Goal: Transaction & Acquisition: Purchase product/service

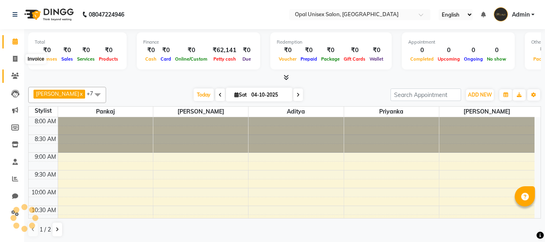
click at [12, 80] on span at bounding box center [15, 75] width 14 height 9
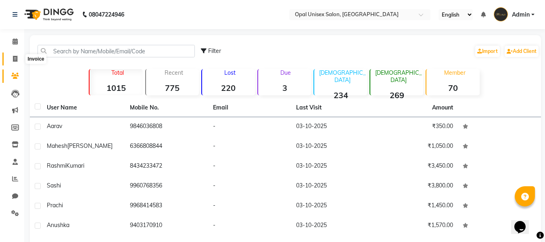
click at [16, 63] on span at bounding box center [15, 58] width 14 height 9
select select "8653"
select select "service"
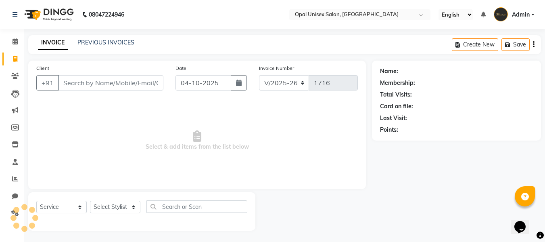
scroll to position [1, 0]
click at [146, 74] on div "Client +91" at bounding box center [99, 79] width 139 height 33
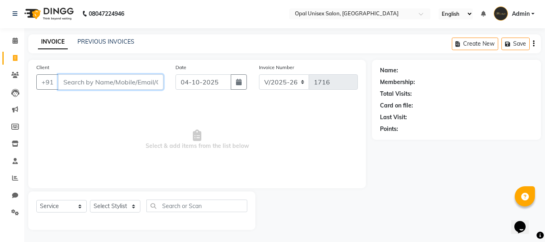
click at [145, 87] on input "Client" at bounding box center [110, 81] width 105 height 15
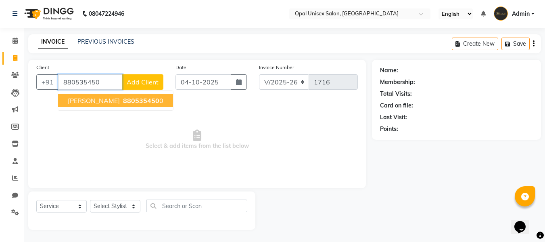
click at [123, 98] on span "880535450" at bounding box center [141, 100] width 36 height 8
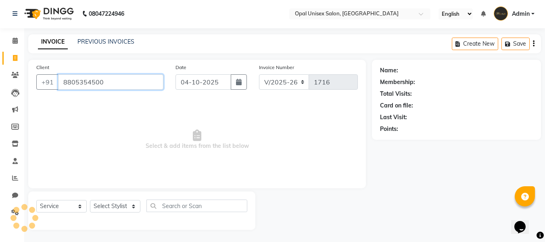
type input "8805354500"
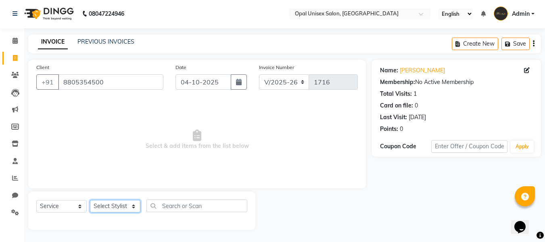
click at [105, 205] on select "Select Stylist [PERSON_NAME] Guru [PERSON_NAME][GEOGRAPHIC_DATA] [PERSON_NAME][…" at bounding box center [115, 206] width 50 height 13
select select "86884"
click at [90, 200] on select "Select Stylist [PERSON_NAME] Guru [PERSON_NAME][GEOGRAPHIC_DATA] [PERSON_NAME][…" at bounding box center [115, 206] width 50 height 13
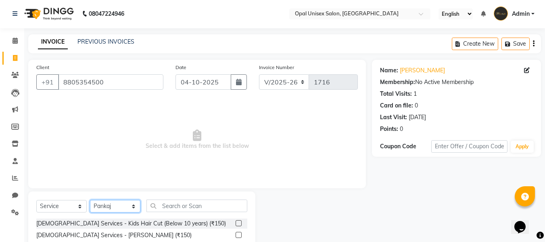
scroll to position [28, 0]
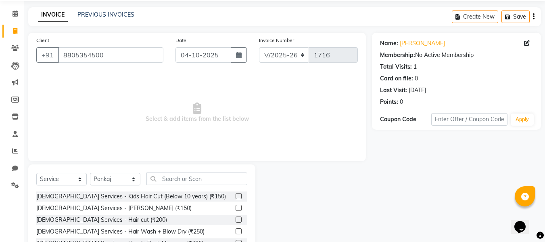
click at [236, 217] on label at bounding box center [239, 219] width 6 height 6
click at [236, 217] on input "checkbox" at bounding box center [238, 219] width 5 height 5
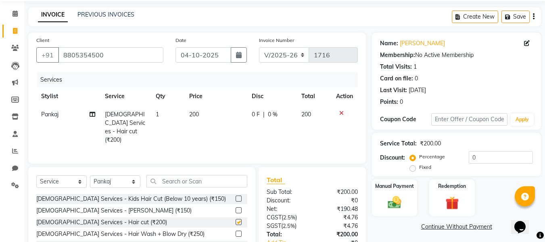
checkbox input "false"
click at [195, 114] on span "200" at bounding box center [194, 114] width 10 height 7
select select "86884"
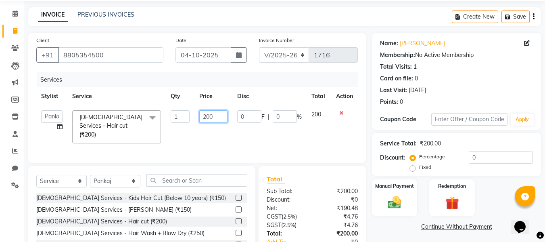
click at [210, 116] on input "200" at bounding box center [213, 116] width 28 height 13
type input "280"
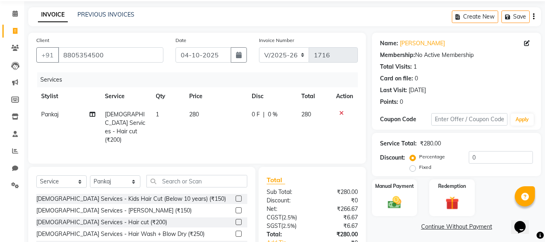
click at [233, 143] on div "Services Stylist Service Qty Price Disc Total Action Pankaj [DEMOGRAPHIC_DATA] …" at bounding box center [197, 113] width 322 height 83
click at [398, 187] on label "Manual Payment" at bounding box center [395, 186] width 40 height 8
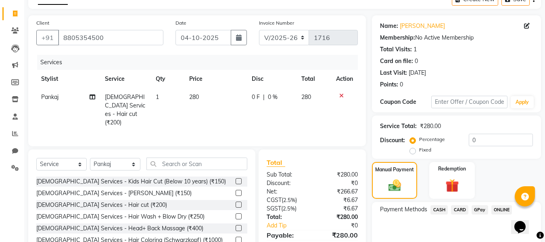
scroll to position [54, 0]
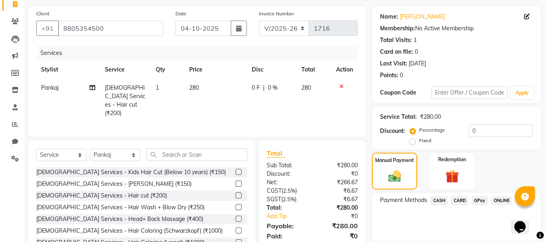
click at [479, 205] on span "GPay" at bounding box center [480, 200] width 17 height 9
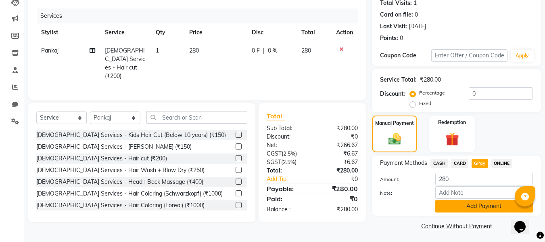
scroll to position [94, 0]
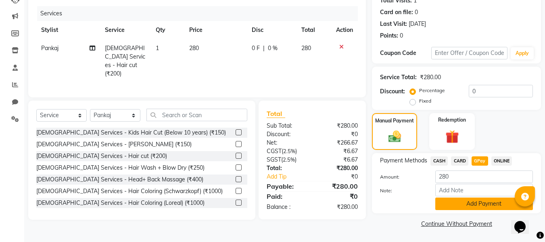
click at [477, 201] on button "Add Payment" at bounding box center [485, 203] width 98 height 13
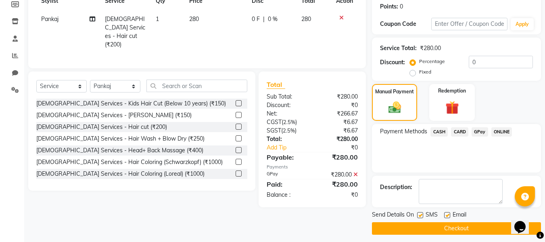
scroll to position [128, 0]
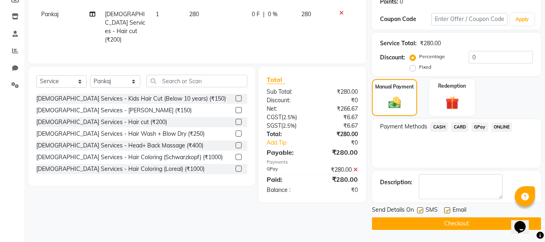
click at [435, 222] on button "Checkout" at bounding box center [456, 223] width 169 height 13
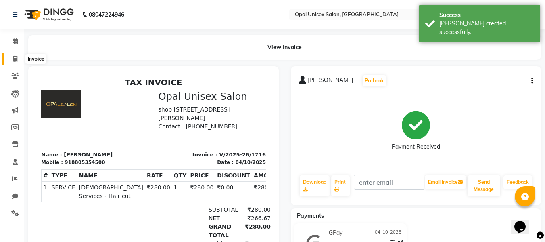
click at [10, 56] on span at bounding box center [15, 58] width 14 height 9
select select "service"
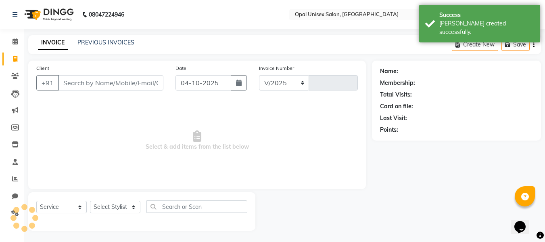
scroll to position [1, 0]
select select "8653"
type input "1717"
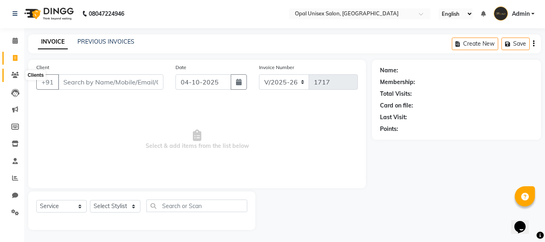
click at [17, 77] on icon at bounding box center [15, 75] width 8 height 6
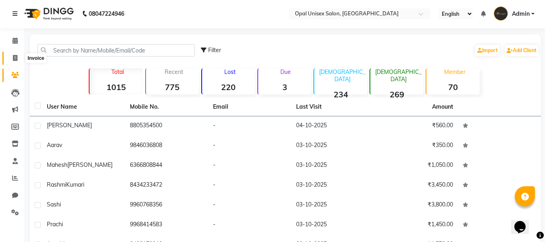
drag, startPoint x: 12, startPoint y: 55, endPoint x: 28, endPoint y: 57, distance: 16.2
click at [12, 55] on span at bounding box center [15, 58] width 14 height 9
select select "service"
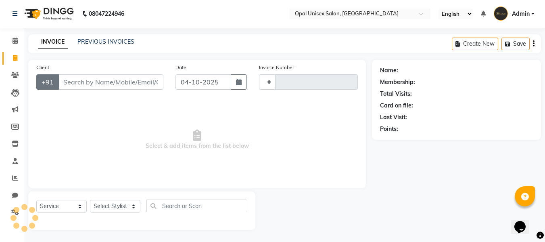
type input "1717"
select select "8653"
click at [59, 80] on input "Client" at bounding box center [110, 81] width 105 height 15
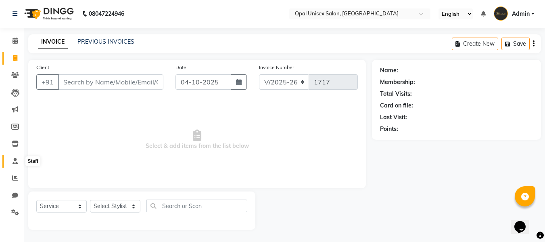
click at [15, 161] on icon at bounding box center [15, 161] width 5 height 6
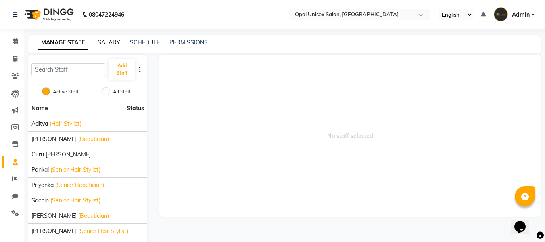
click at [115, 44] on link "SALARY" at bounding box center [109, 42] width 23 height 7
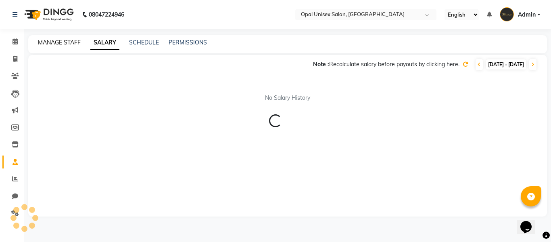
click at [67, 41] on link "MANAGE STAFF" at bounding box center [59, 42] width 43 height 7
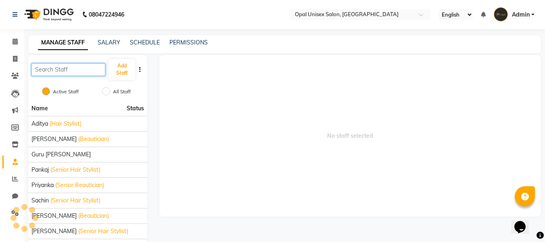
click at [67, 67] on input "text" at bounding box center [68, 69] width 74 height 13
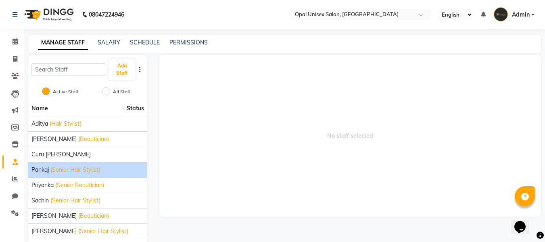
click at [49, 171] on span "Pankaj" at bounding box center [39, 169] width 17 height 8
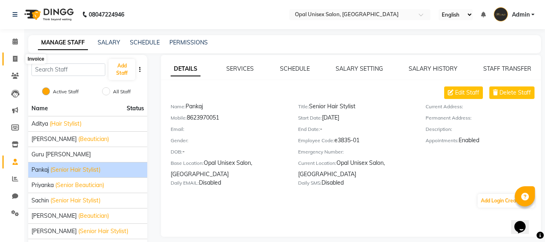
click at [14, 60] on icon at bounding box center [15, 59] width 4 height 6
select select "service"
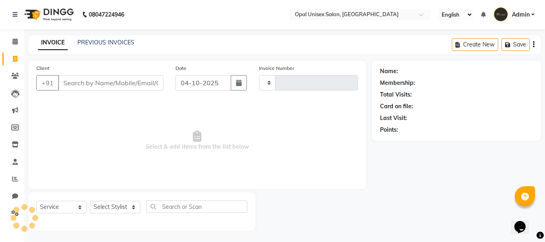
scroll to position [1, 0]
type input "1717"
select select "8653"
click at [18, 41] on span at bounding box center [15, 40] width 14 height 9
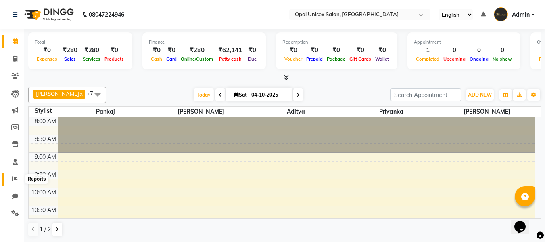
click at [15, 176] on icon at bounding box center [15, 179] width 6 height 6
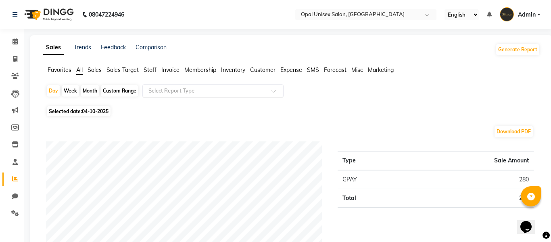
click at [175, 90] on input "text" at bounding box center [205, 91] width 116 height 8
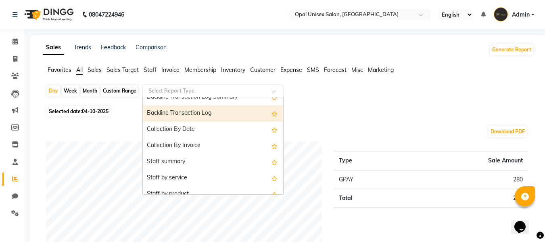
scroll to position [242, 0]
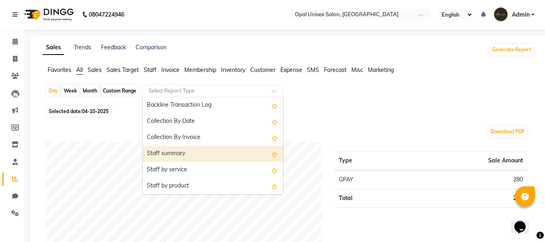
click at [170, 153] on div "Staff summary" at bounding box center [213, 154] width 140 height 16
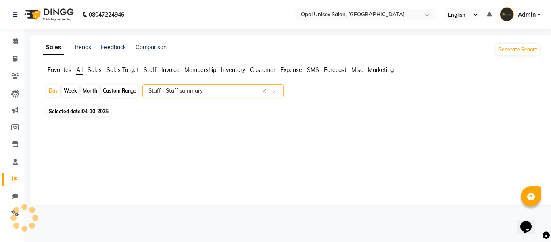
select select "full_report"
select select "csv"
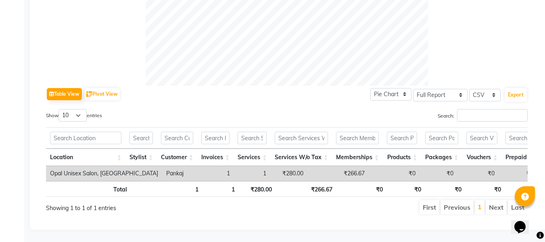
scroll to position [344, 0]
click at [504, 109] on input "Search:" at bounding box center [492, 115] width 71 height 13
type input "pankaj"
click at [82, 109] on select "10 25 50 100" at bounding box center [73, 115] width 28 height 13
click at [60, 109] on select "10 25 50 100" at bounding box center [73, 115] width 28 height 13
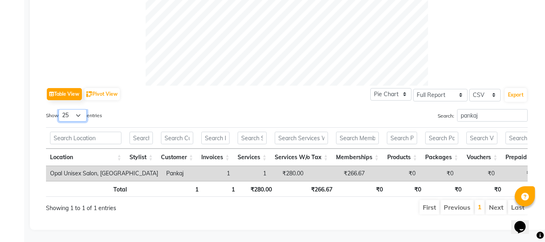
click at [84, 109] on select "10 25 50 100" at bounding box center [73, 115] width 28 height 13
select select "10"
click at [60, 109] on select "10 25 50 100" at bounding box center [73, 115] width 28 height 13
click at [120, 132] on input "text" at bounding box center [85, 138] width 71 height 13
click at [149, 132] on input "text" at bounding box center [141, 138] width 23 height 13
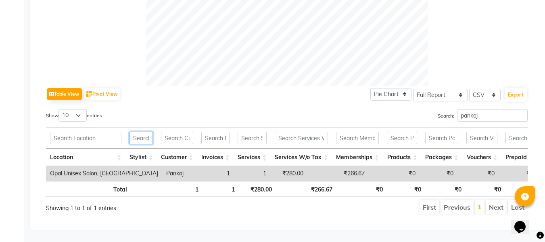
type input "p"
click at [466, 89] on select "Select Full Report Filtered Report" at bounding box center [440, 95] width 54 height 13
click at [414, 89] on select "Select Full Report Filtered Report" at bounding box center [440, 95] width 54 height 13
click at [519, 109] on input "pankaj" at bounding box center [492, 115] width 71 height 13
click at [481, 203] on link "1" at bounding box center [480, 207] width 4 height 8
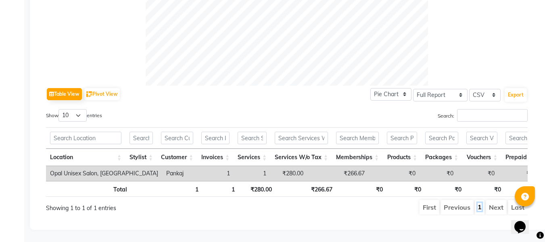
click at [481, 203] on link "1" at bounding box center [480, 207] width 4 height 8
click at [499, 201] on li "Next" at bounding box center [496, 207] width 21 height 15
click at [512, 203] on li "Last" at bounding box center [518, 207] width 20 height 15
click at [490, 89] on select "Select CSV PDF" at bounding box center [484, 95] width 31 height 13
click at [469, 89] on select "Select CSV PDF" at bounding box center [484, 95] width 31 height 13
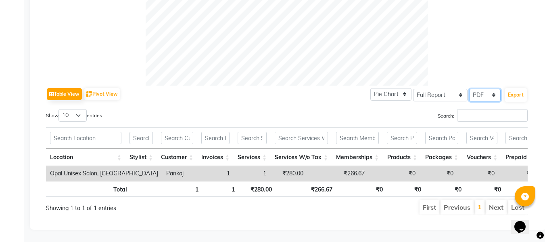
click at [482, 89] on select "Select CSV PDF" at bounding box center [484, 95] width 31 height 13
select select "csv"
click at [469, 89] on select "Select CSV PDF" at bounding box center [484, 95] width 31 height 13
click at [449, 149] on th "Packages" at bounding box center [441, 157] width 41 height 17
click at [78, 88] on button "Table View" at bounding box center [64, 94] width 35 height 12
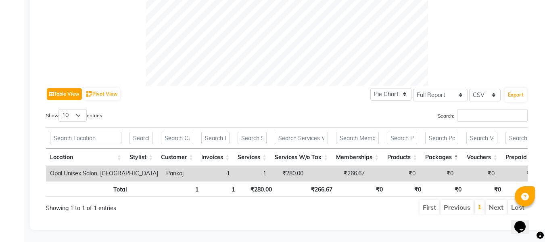
click at [74, 88] on button "Table View" at bounding box center [64, 94] width 35 height 12
click at [96, 88] on button "Pivot View" at bounding box center [102, 94] width 36 height 12
select select "full_report"
select select "csv"
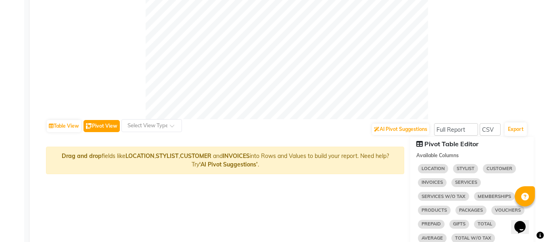
scroll to position [290, 0]
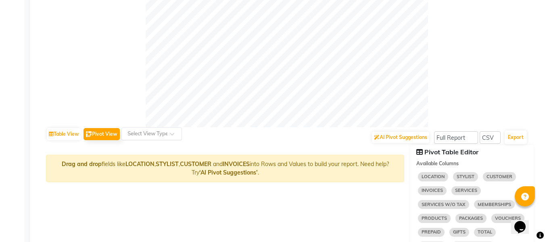
click at [166, 138] on div "Select View Type" at bounding box center [151, 133] width 61 height 13
click at [165, 135] on div at bounding box center [152, 134] width 60 height 8
click at [75, 130] on button "Table View" at bounding box center [64, 134] width 34 height 12
select select "full_report"
select select "csv"
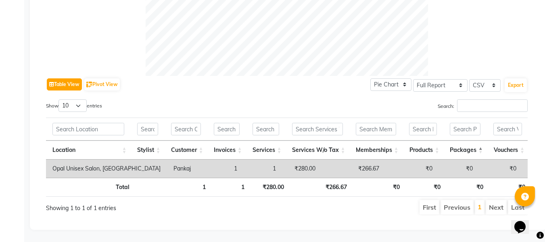
scroll to position [354, 0]
drag, startPoint x: 116, startPoint y: 212, endPoint x: 469, endPoint y: 238, distance: 353.3
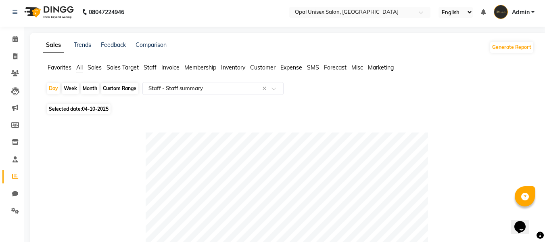
scroll to position [0, 0]
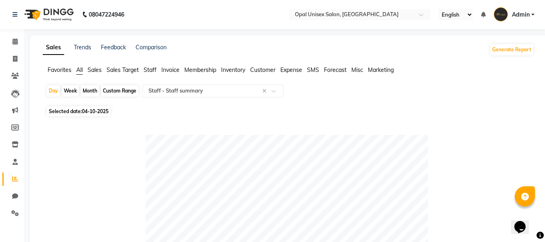
click at [87, 110] on span "04-10-2025" at bounding box center [95, 111] width 27 height 6
select select "10"
select select "2025"
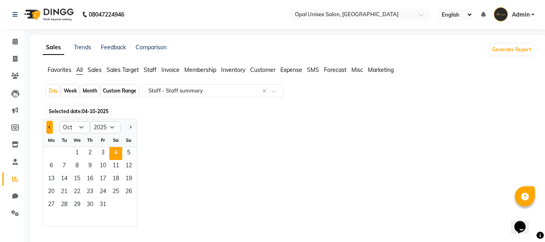
click at [49, 129] on button "Previous month" at bounding box center [49, 127] width 6 height 13
select select "9"
click at [129, 187] on span "28" at bounding box center [128, 192] width 13 height 13
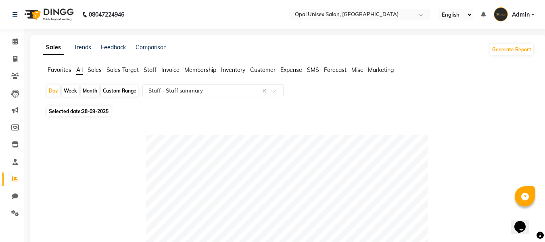
click at [94, 92] on div "Month" at bounding box center [90, 90] width 19 height 11
select select "9"
select select "2025"
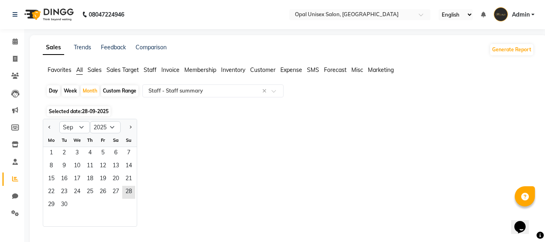
click at [75, 92] on div "Week" at bounding box center [70, 90] width 17 height 11
select select "9"
select select "2025"
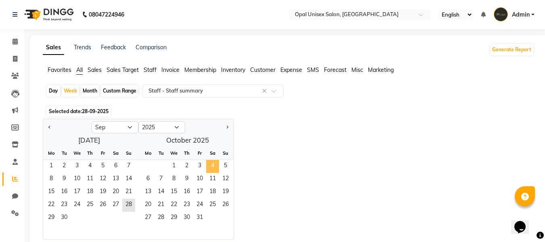
click at [208, 164] on span "4" at bounding box center [212, 166] width 13 height 13
select select "10"
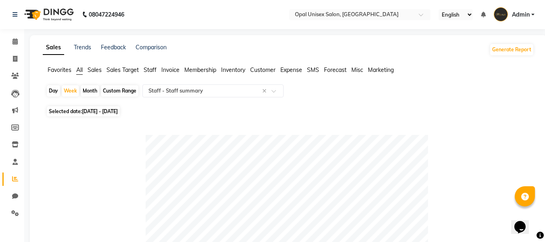
click at [118, 111] on span "[DATE] - [DATE]" at bounding box center [100, 111] width 36 height 6
select select "10"
select select "2025"
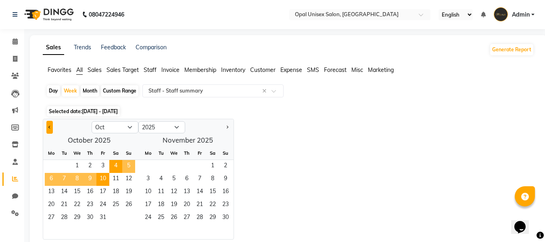
click at [48, 126] on button "Previous month" at bounding box center [49, 127] width 6 height 13
select select "9"
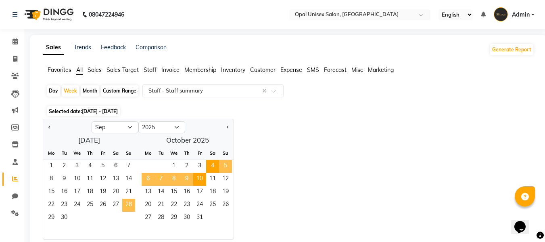
click at [124, 201] on span "28" at bounding box center [128, 205] width 13 height 13
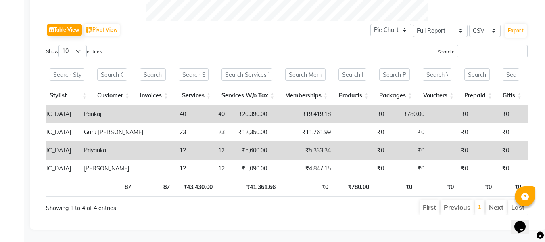
scroll to position [0, 97]
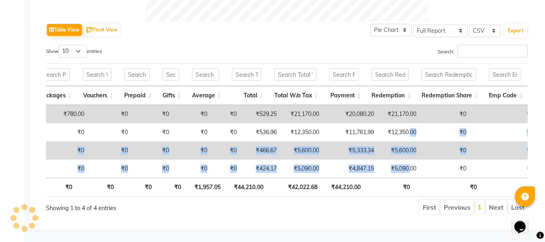
drag, startPoint x: 354, startPoint y: 146, endPoint x: 352, endPoint y: 173, distance: 27.1
click at [354, 169] on div "Location Stylist Customer Invoices Services Services W/o Tax Memberships Produc…" at bounding box center [287, 141] width 482 height 73
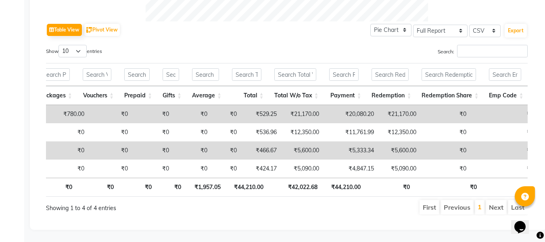
click at [369, 203] on ul "First Previous 1 Next Last" at bounding box center [390, 207] width 276 height 15
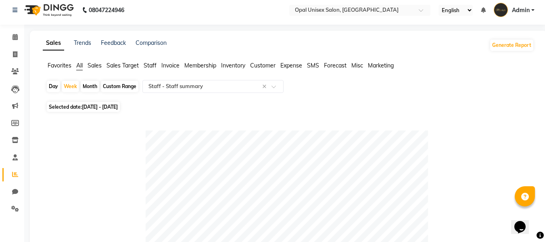
click at [118, 106] on span "[DATE] - [DATE]" at bounding box center [100, 107] width 36 height 6
select select "9"
select select "2025"
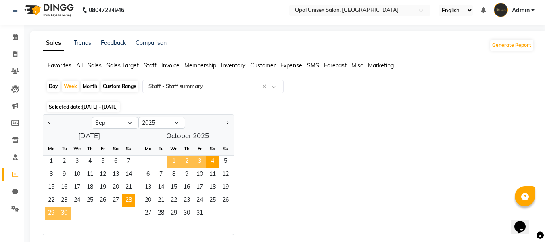
click at [199, 163] on span "3" at bounding box center [199, 161] width 13 height 13
select select "10"
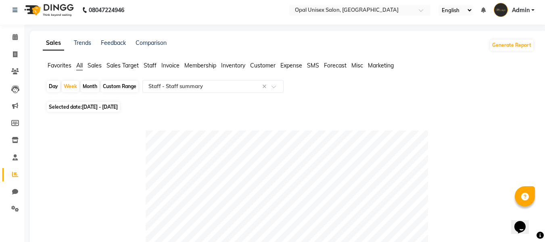
click at [109, 108] on span "[DATE] - [DATE]" at bounding box center [100, 107] width 36 height 6
select select "10"
select select "2025"
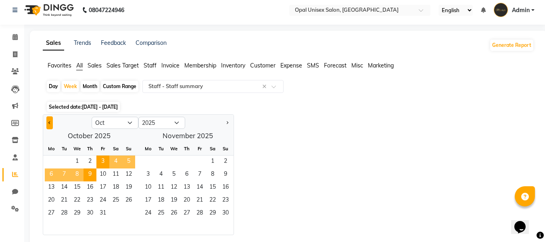
click at [50, 120] on button "Previous month" at bounding box center [49, 122] width 6 height 13
select select "9"
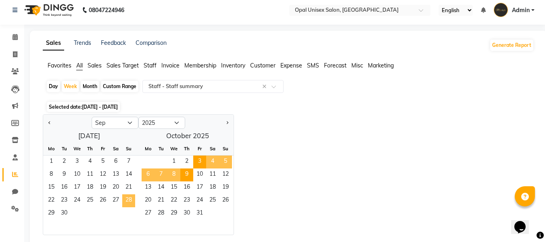
click at [124, 199] on span "28" at bounding box center [128, 200] width 13 height 13
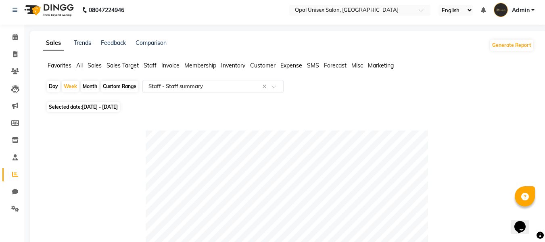
click at [118, 107] on span "[DATE] - [DATE]" at bounding box center [100, 107] width 36 height 6
select select "9"
select select "2025"
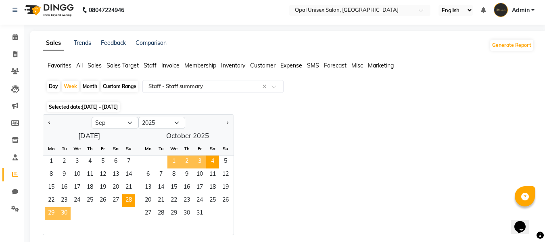
click at [196, 163] on span "3" at bounding box center [199, 161] width 13 height 13
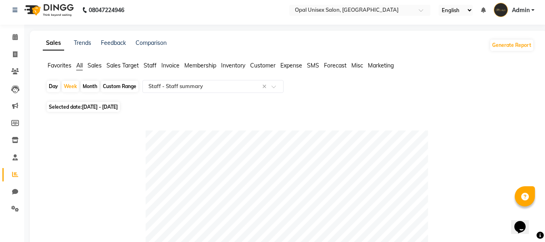
click at [118, 108] on span "[DATE] - [DATE]" at bounding box center [100, 107] width 36 height 6
select select "10"
select select "2025"
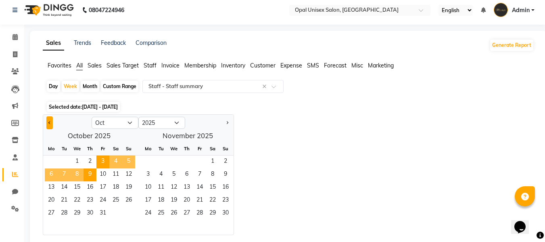
click at [50, 126] on button "Previous month" at bounding box center [49, 122] width 6 height 13
select select "9"
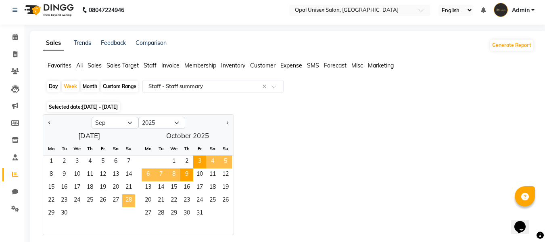
click at [126, 197] on span "28" at bounding box center [128, 200] width 13 height 13
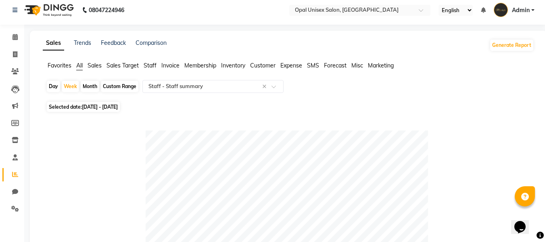
click at [113, 105] on span "[DATE] - [DATE]" at bounding box center [100, 107] width 36 height 6
select select "9"
select select "2025"
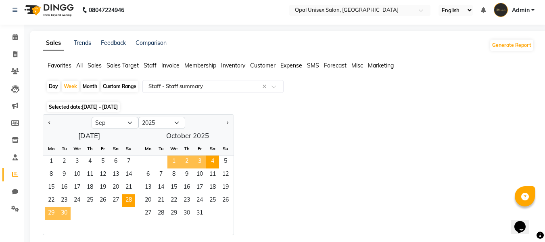
click at [191, 161] on span "2" at bounding box center [186, 161] width 13 height 13
select select "10"
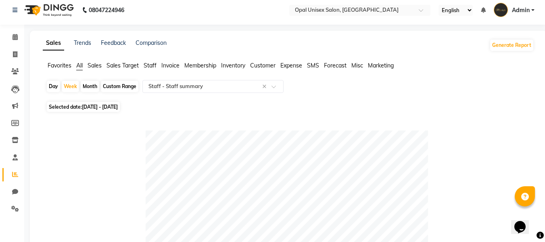
click at [118, 109] on span "[DATE] - [DATE]" at bounding box center [100, 107] width 36 height 6
select select "10"
select select "2025"
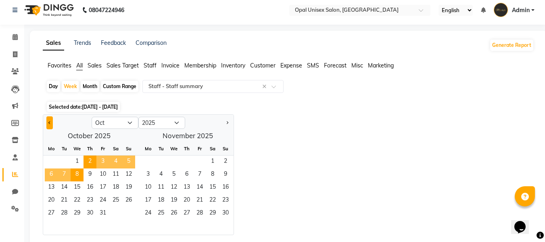
click at [50, 120] on button "Previous month" at bounding box center [49, 122] width 6 height 13
select select "9"
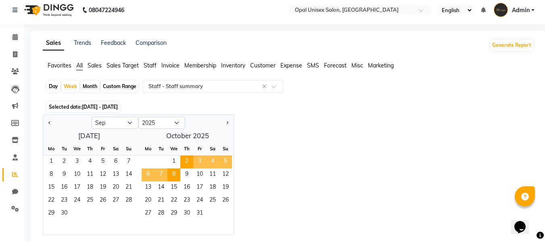
click at [88, 88] on div "Month" at bounding box center [90, 86] width 19 height 11
select select "10"
select select "2025"
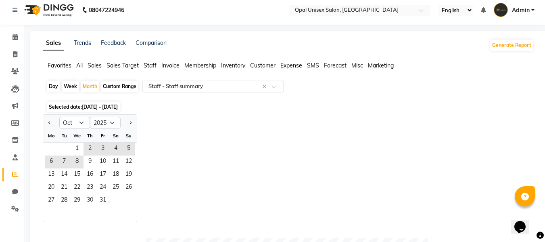
click at [50, 86] on div "Day" at bounding box center [53, 86] width 13 height 11
select select "10"
select select "2025"
click at [66, 86] on div "Week" at bounding box center [70, 86] width 17 height 11
select select "10"
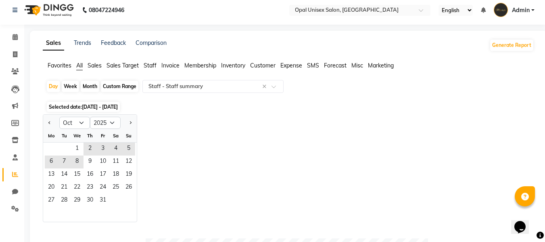
select select "2025"
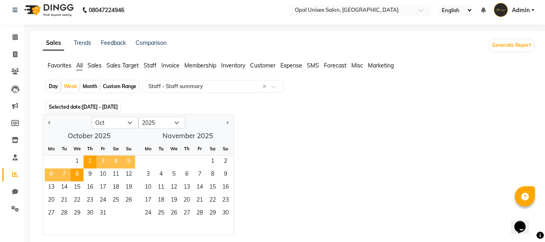
click at [115, 86] on div "Custom Range" at bounding box center [120, 86] width 38 height 11
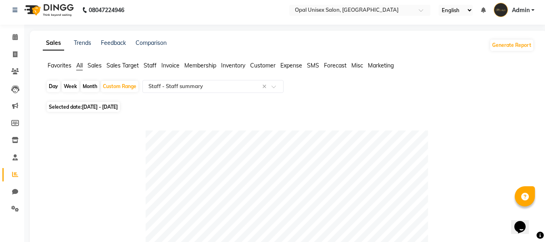
click at [57, 87] on div "Day" at bounding box center [53, 86] width 13 height 11
select select "10"
select select "2025"
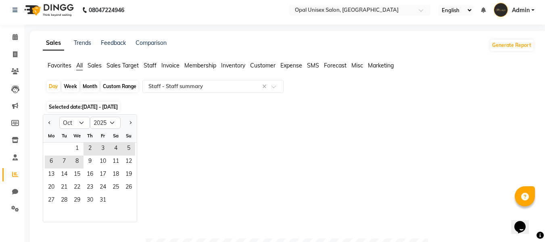
click at [85, 84] on div "Month" at bounding box center [90, 86] width 19 height 11
select select "10"
select select "2025"
click at [51, 119] on button "Previous month" at bounding box center [49, 122] width 6 height 13
select select "9"
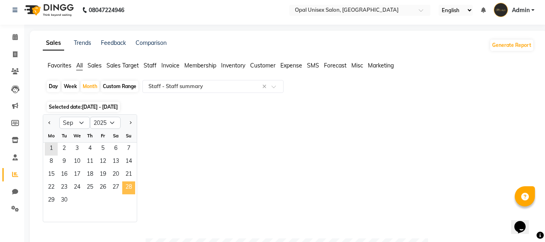
click at [128, 184] on span "28" at bounding box center [128, 187] width 13 height 13
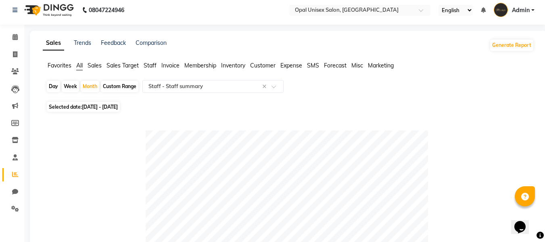
click at [75, 86] on div "Week" at bounding box center [70, 86] width 17 height 11
select select "9"
select select "2025"
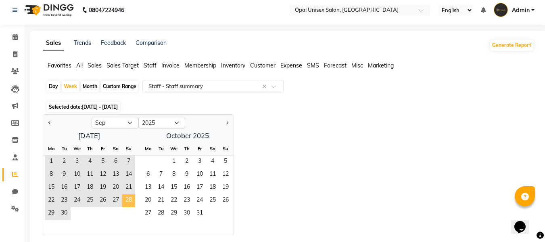
click at [130, 201] on span "28" at bounding box center [128, 200] width 13 height 13
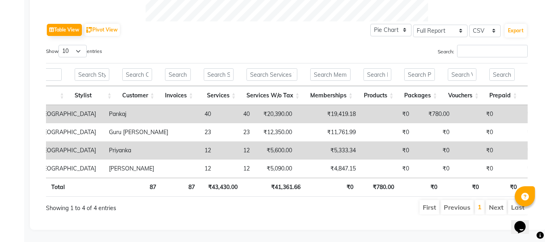
scroll to position [0, 81]
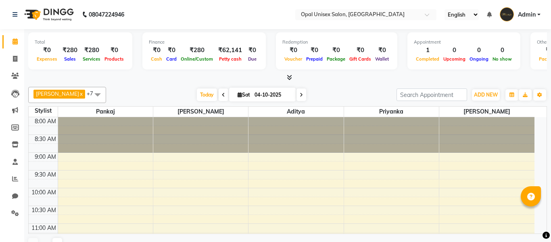
select select "en"
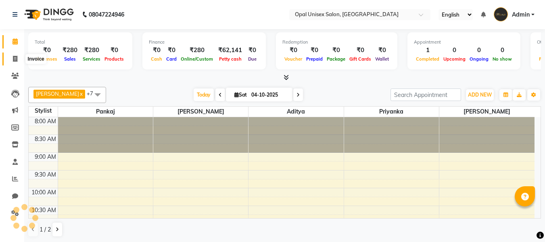
click at [14, 59] on icon at bounding box center [15, 59] width 4 height 6
select select "service"
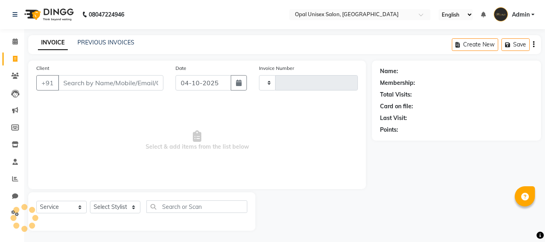
click at [110, 85] on input "Client" at bounding box center [110, 82] width 105 height 15
select select "8653"
type input "1717"
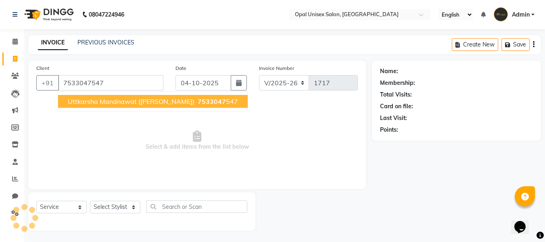
type input "7533047547"
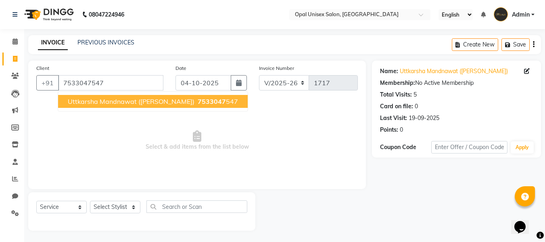
click at [147, 103] on span "uttkarsha Mandnawat (Vansh)" at bounding box center [131, 101] width 127 height 8
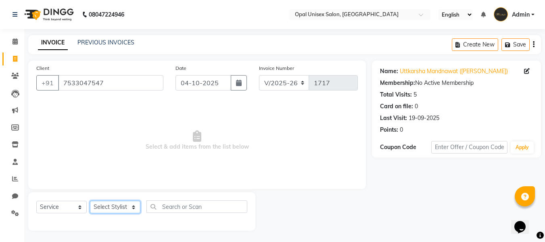
drag, startPoint x: 132, startPoint y: 209, endPoint x: 132, endPoint y: 201, distance: 7.7
click at [132, 209] on select "Select Stylist [PERSON_NAME] Guru [PERSON_NAME][GEOGRAPHIC_DATA] [PERSON_NAME][…" at bounding box center [115, 207] width 50 height 13
select select "86885"
click at [90, 201] on select "Select Stylist [PERSON_NAME] Guru [PERSON_NAME][GEOGRAPHIC_DATA] [PERSON_NAME][…" at bounding box center [115, 207] width 50 height 13
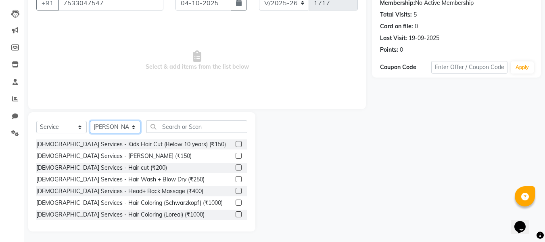
scroll to position [81, 0]
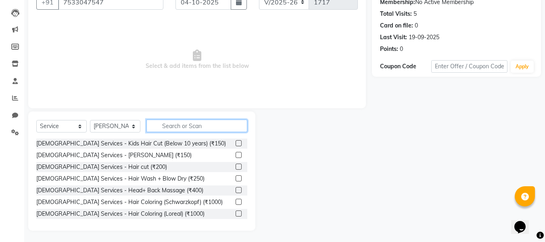
click at [204, 125] on input "text" at bounding box center [197, 125] width 101 height 13
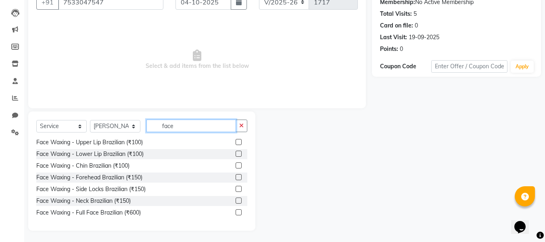
scroll to position [82, 0]
type input "face"
click at [230, 211] on div "Face Waxing - Full Face Brazilian (₹600)" at bounding box center [141, 212] width 211 height 10
click at [236, 213] on label at bounding box center [239, 211] width 6 height 6
click at [236, 213] on input "checkbox" at bounding box center [238, 211] width 5 height 5
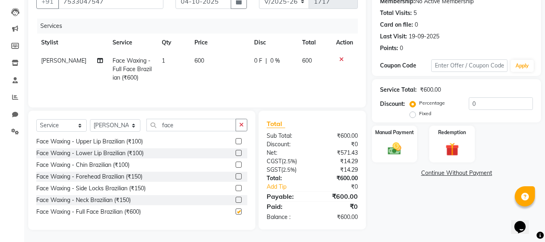
checkbox input "false"
click at [218, 131] on div "Select Service Product Membership Package Voucher Prepaid Gift Card Select Styl…" at bounding box center [141, 128] width 211 height 19
click at [199, 128] on input "face" at bounding box center [192, 125] width 90 height 13
type input "f"
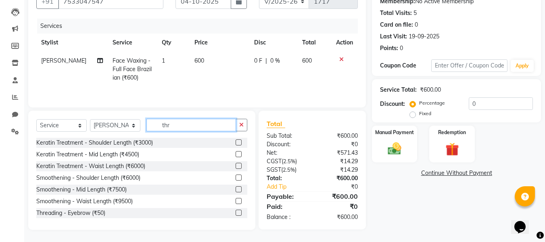
scroll to position [81, 0]
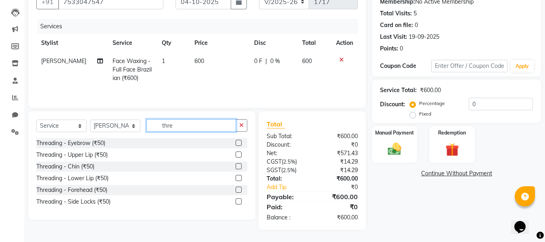
type input "thre"
click at [240, 141] on label at bounding box center [239, 143] width 6 height 6
click at [240, 141] on input "checkbox" at bounding box center [238, 142] width 5 height 5
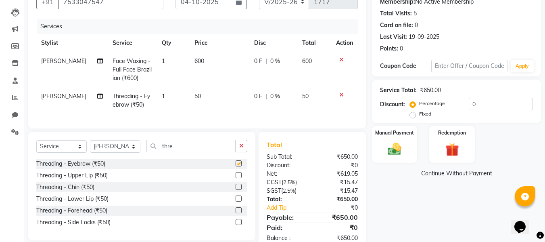
checkbox input "false"
click at [396, 139] on div "Manual Payment" at bounding box center [394, 144] width 47 height 38
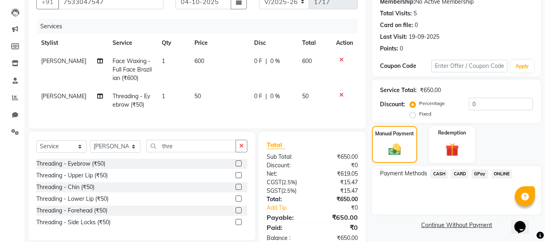
click at [477, 175] on span "GPay" at bounding box center [480, 173] width 17 height 9
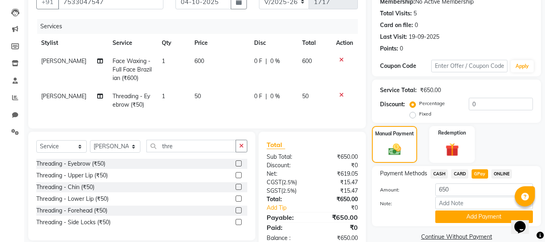
click at [198, 57] on td "600" at bounding box center [220, 69] width 60 height 35
select select "86885"
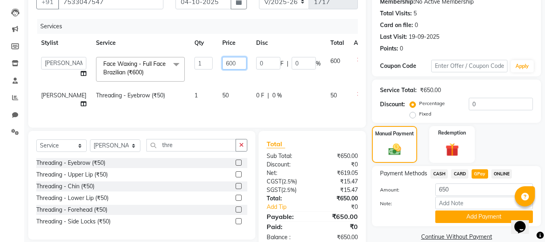
click at [222, 62] on input "600" at bounding box center [234, 63] width 24 height 13
type input "650"
drag, startPoint x: 409, startPoint y: 219, endPoint x: 422, endPoint y: 216, distance: 12.7
click at [411, 220] on div at bounding box center [401, 216] width 55 height 13
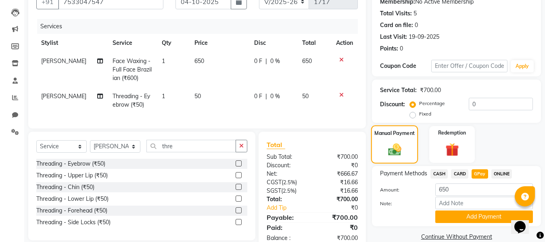
click at [401, 153] on img at bounding box center [394, 149] width 21 height 15
click at [492, 214] on button "Add Payment" at bounding box center [485, 216] width 98 height 13
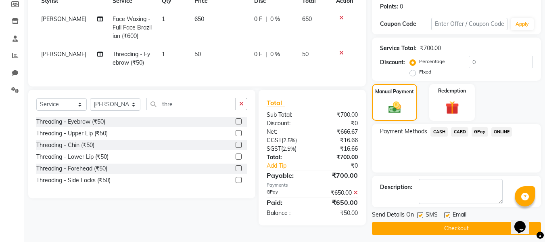
scroll to position [128, 0]
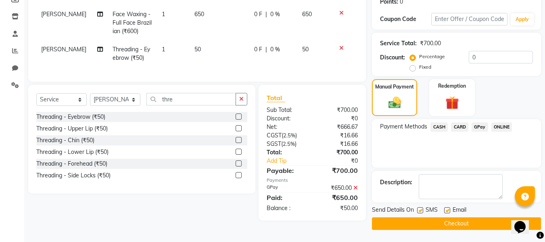
click at [436, 220] on button "Checkout" at bounding box center [456, 223] width 169 height 13
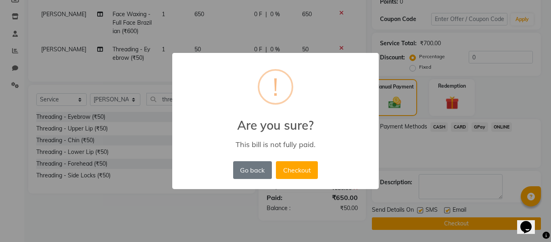
drag, startPoint x: 252, startPoint y: 166, endPoint x: 258, endPoint y: 167, distance: 5.7
click at [252, 166] on button "Go back" at bounding box center [252, 170] width 39 height 18
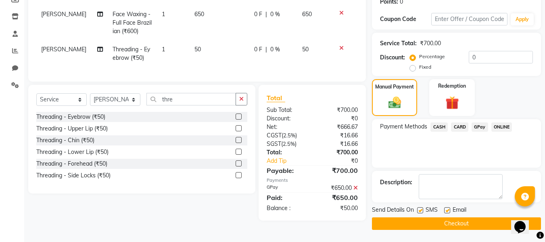
click at [357, 191] on icon at bounding box center [356, 188] width 4 height 6
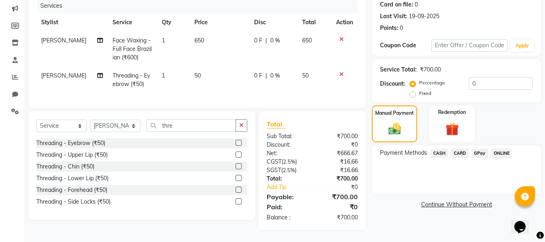
scroll to position [108, 0]
click at [482, 149] on span "GPay" at bounding box center [480, 153] width 17 height 9
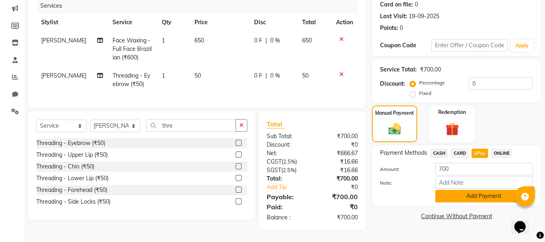
click at [456, 193] on button "Add Payment" at bounding box center [485, 196] width 98 height 13
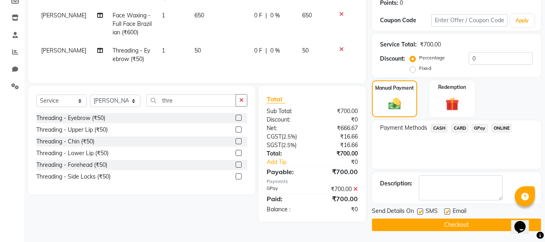
scroll to position [128, 0]
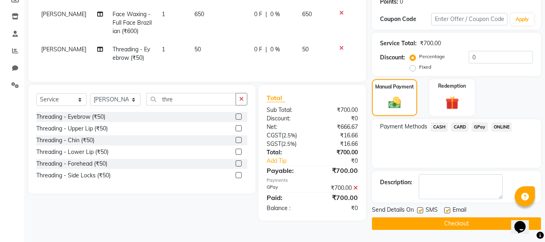
click at [424, 222] on button "Checkout" at bounding box center [456, 223] width 169 height 13
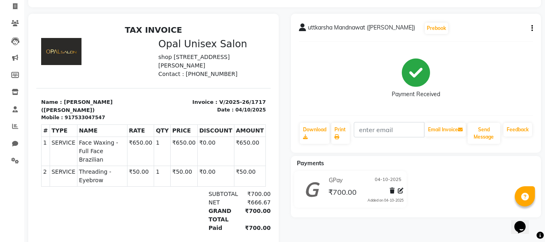
scroll to position [26, 0]
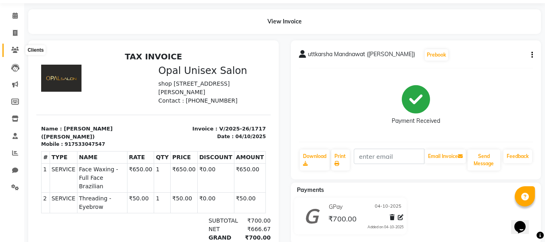
click at [20, 50] on span at bounding box center [15, 50] width 14 height 9
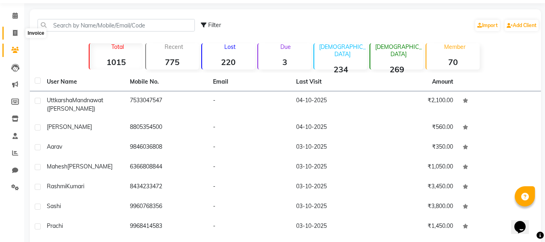
click at [19, 34] on span at bounding box center [15, 33] width 14 height 9
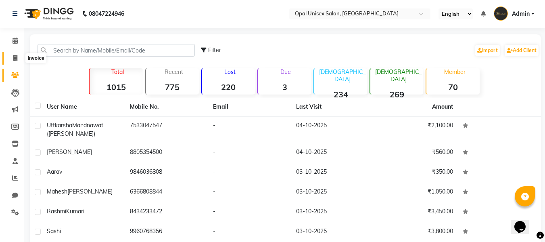
select select "service"
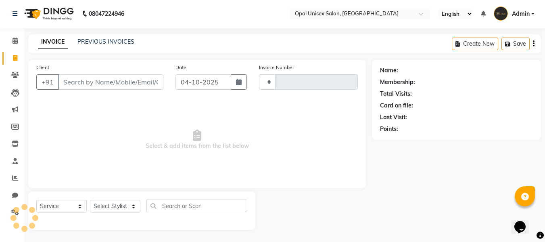
type input "1718"
select select "8653"
click at [101, 40] on link "PREVIOUS INVOICES" at bounding box center [106, 41] width 57 height 7
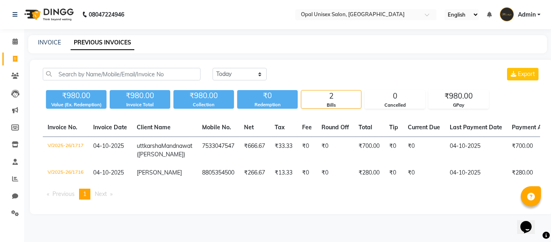
click at [52, 199] on li "Previous page" at bounding box center [61, 194] width 36 height 11
click at [82, 199] on li "You're on page 1" at bounding box center [84, 194] width 11 height 11
click at [85, 199] on li "You're on page 1" at bounding box center [84, 194] width 11 height 11
click at [266, 71] on select "Today Yesterday Custom Range" at bounding box center [240, 74] width 54 height 13
click at [213, 68] on select "Today Yesterday Custom Range" at bounding box center [240, 74] width 54 height 13
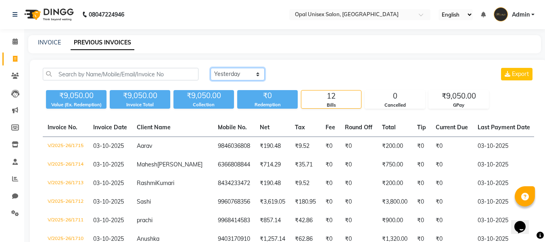
click at [247, 72] on select "Today Yesterday Custom Range" at bounding box center [238, 74] width 54 height 13
select select "today"
click at [211, 68] on select "Today Yesterday Custom Range" at bounding box center [238, 74] width 54 height 13
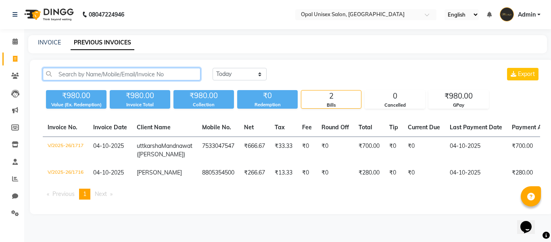
click at [147, 73] on input "text" at bounding box center [122, 74] width 158 height 13
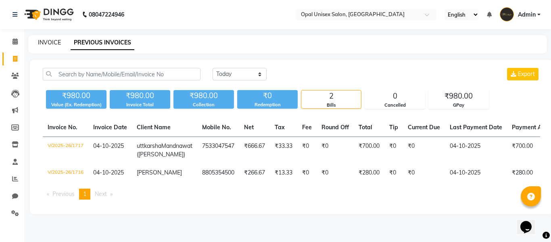
click at [48, 43] on link "INVOICE" at bounding box center [49, 42] width 23 height 7
select select "service"
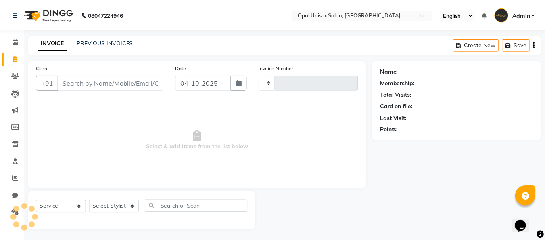
scroll to position [1, 0]
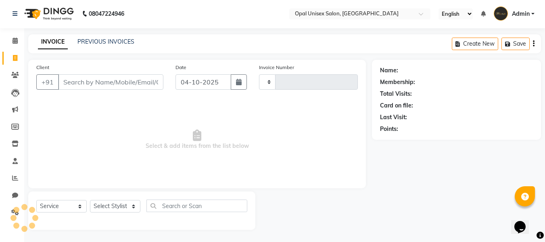
type input "1718"
select select "8653"
click at [103, 82] on input "Client" at bounding box center [110, 81] width 105 height 15
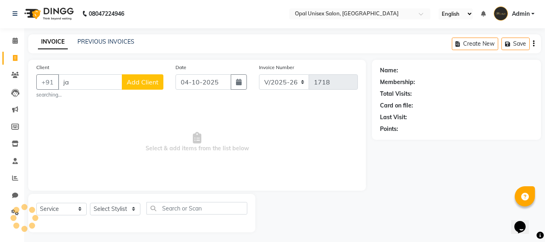
type input "j"
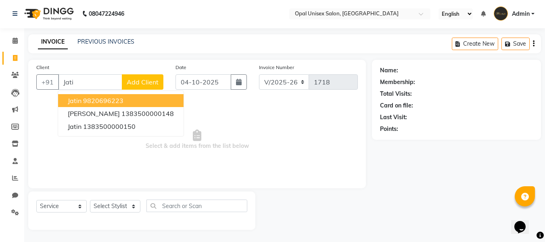
click at [139, 97] on button "Jatin 9820696223" at bounding box center [121, 100] width 126 height 13
type input "9820696223"
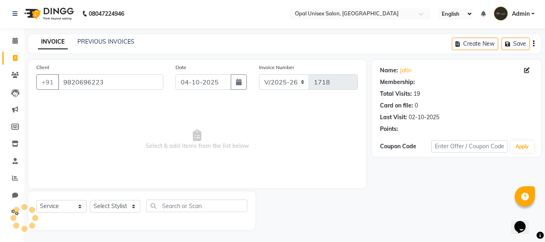
select select "1: Object"
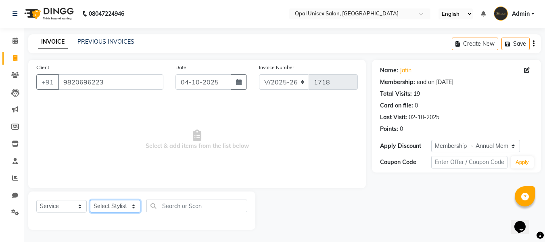
click at [126, 207] on select "Select Stylist [PERSON_NAME] Guru [PERSON_NAME][GEOGRAPHIC_DATA] [PERSON_NAME][…" at bounding box center [115, 206] width 50 height 13
select select "91957"
click at [90, 200] on select "Select Stylist [PERSON_NAME] Guru [PERSON_NAME][GEOGRAPHIC_DATA] [PERSON_NAME][…" at bounding box center [115, 206] width 50 height 13
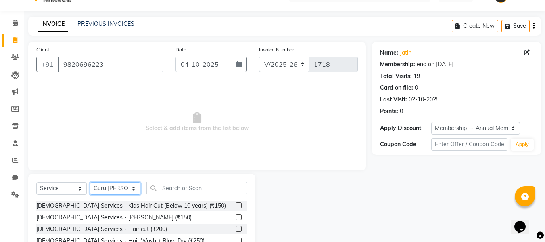
scroll to position [54, 0]
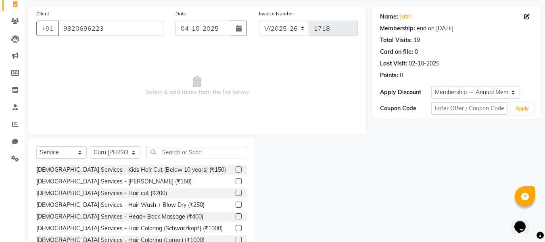
click at [211, 140] on div "Select Service Product Membership Package Voucher Prepaid Gift Card Select Styl…" at bounding box center [141, 197] width 227 height 119
click at [208, 148] on input "text" at bounding box center [197, 152] width 101 height 13
click at [208, 151] on input "text" at bounding box center [197, 152] width 101 height 13
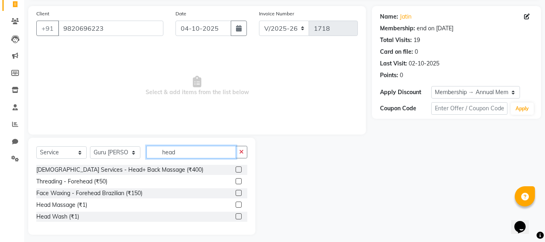
type input "head"
click at [241, 168] on label at bounding box center [239, 169] width 6 height 6
click at [241, 168] on input "checkbox" at bounding box center [238, 169] width 5 height 5
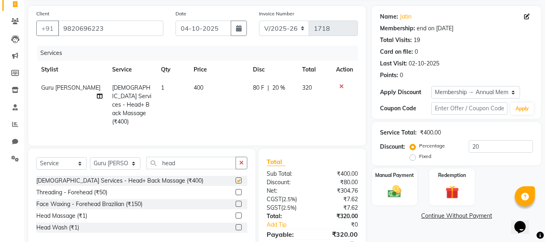
checkbox input "false"
click at [186, 157] on input "head" at bounding box center [192, 163] width 90 height 13
click at [245, 157] on button "button" at bounding box center [242, 163] width 12 height 13
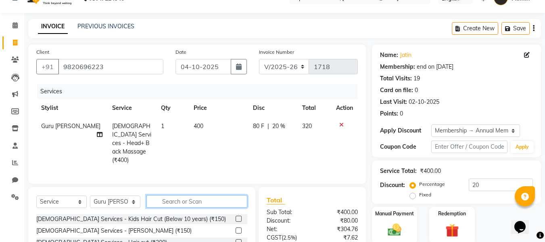
scroll to position [54, 0]
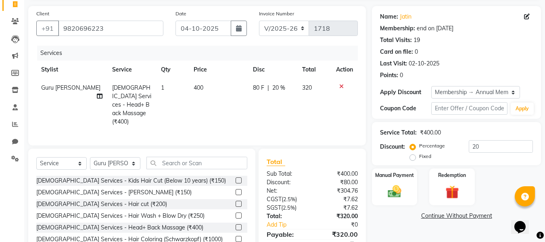
click at [237, 187] on div at bounding box center [242, 192] width 12 height 10
click at [236, 189] on label at bounding box center [239, 192] width 6 height 6
click at [236, 190] on input "checkbox" at bounding box center [238, 192] width 5 height 5
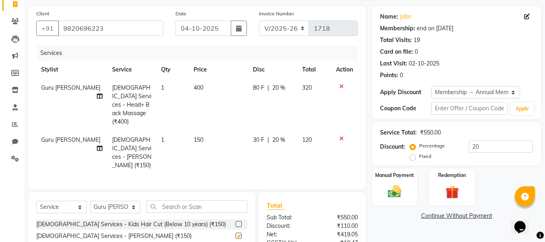
checkbox input "false"
click at [339, 88] on icon at bounding box center [341, 87] width 4 height 6
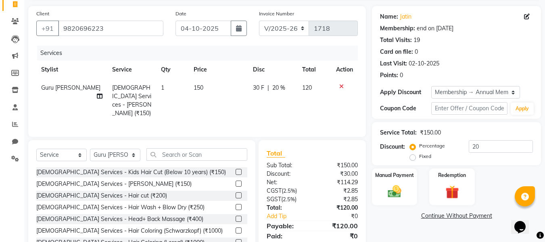
click at [280, 87] on span "20 %" at bounding box center [278, 88] width 13 height 8
select select "91957"
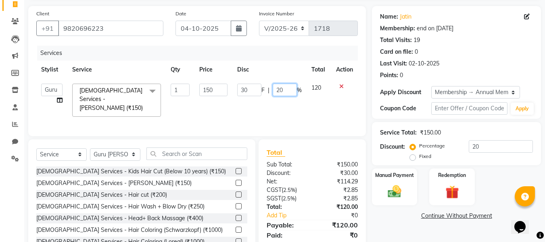
click at [291, 90] on input "20" at bounding box center [285, 90] width 24 height 13
type input "2"
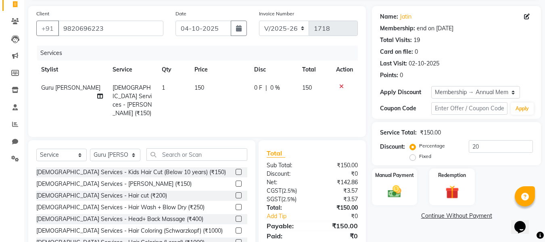
click at [283, 100] on td "0 F | 0 %" at bounding box center [273, 101] width 48 height 44
select select "91957"
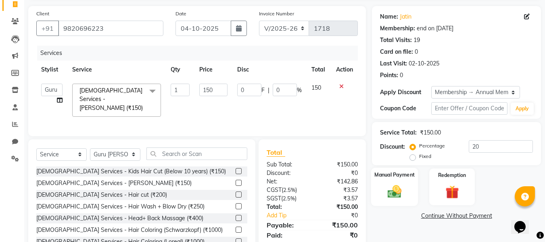
click at [383, 186] on div "Manual Payment" at bounding box center [394, 187] width 47 height 38
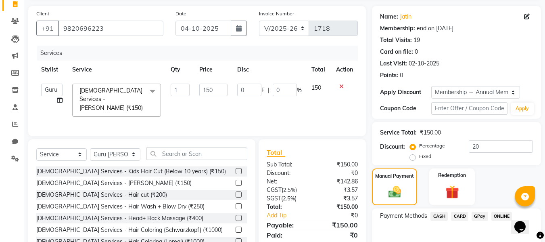
click at [479, 218] on span "GPay" at bounding box center [480, 216] width 17 height 9
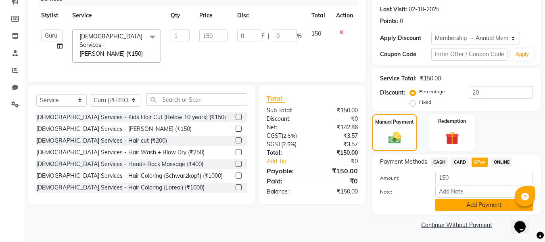
click at [474, 199] on button "Add Payment" at bounding box center [485, 205] width 98 height 13
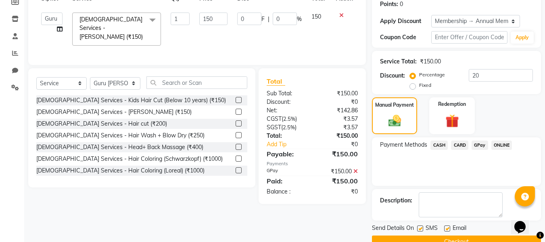
scroll to position [144, 0]
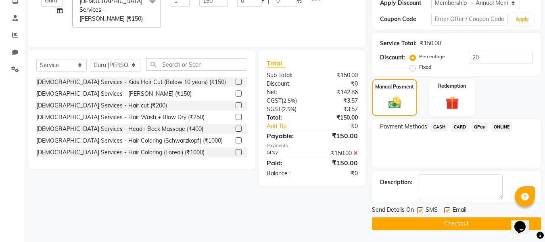
click at [454, 217] on button "Checkout" at bounding box center [456, 223] width 169 height 13
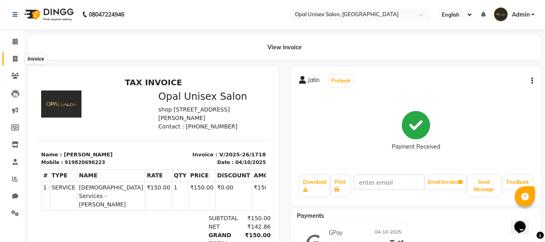
drag, startPoint x: 451, startPoint y: 214, endPoint x: 32, endPoint y: 61, distance: 445.9
click at [15, 57] on icon at bounding box center [15, 59] width 4 height 6
select select "service"
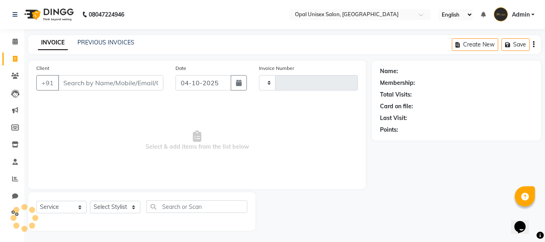
scroll to position [1, 0]
type input "1719"
select select "8653"
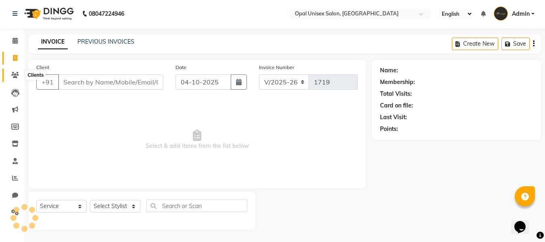
click at [17, 76] on icon at bounding box center [15, 75] width 8 height 6
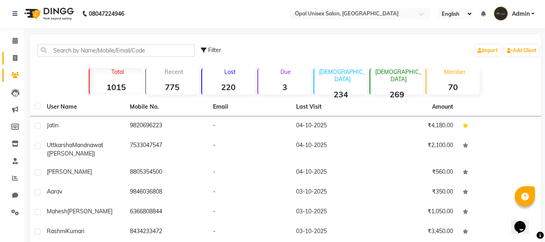
click at [19, 59] on span at bounding box center [15, 58] width 14 height 9
select select "service"
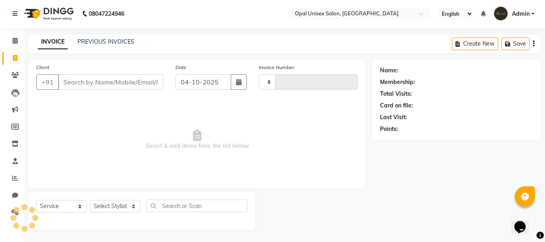
type input "1719"
select select "8653"
click at [121, 80] on input "Client" at bounding box center [110, 81] width 105 height 15
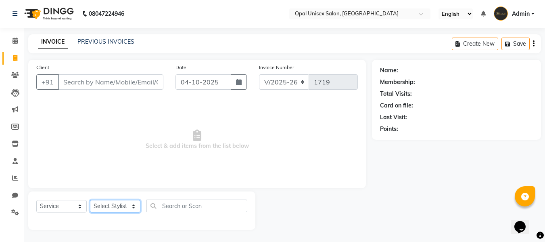
drag, startPoint x: 126, startPoint y: 207, endPoint x: 126, endPoint y: 200, distance: 6.5
click at [126, 207] on select "Select Stylist [PERSON_NAME] Guru [PERSON_NAME][GEOGRAPHIC_DATA] [PERSON_NAME][…" at bounding box center [115, 206] width 50 height 13
select select "86884"
click at [90, 200] on select "Select Stylist [PERSON_NAME] Guru [PERSON_NAME][GEOGRAPHIC_DATA] [PERSON_NAME][…" at bounding box center [115, 206] width 50 height 13
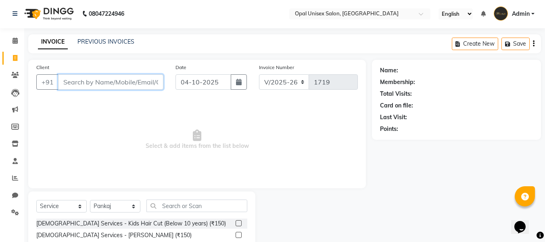
click at [111, 83] on input "Client" at bounding box center [110, 81] width 105 height 15
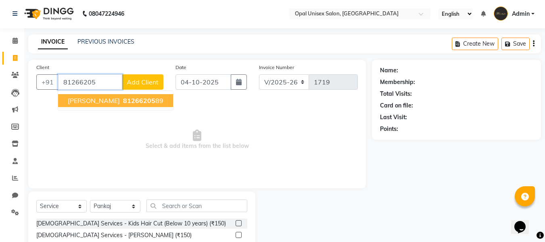
click at [90, 94] on ngb-typeahead-window "Lokesh 81266205 89" at bounding box center [116, 100] width 116 height 20
click at [123, 100] on span "81266205" at bounding box center [139, 100] width 32 height 8
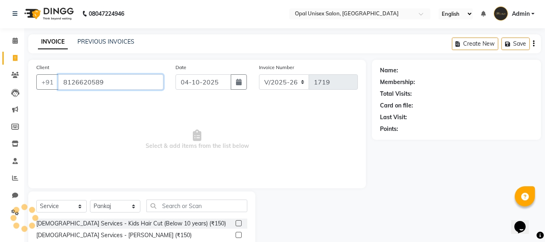
type input "8126620589"
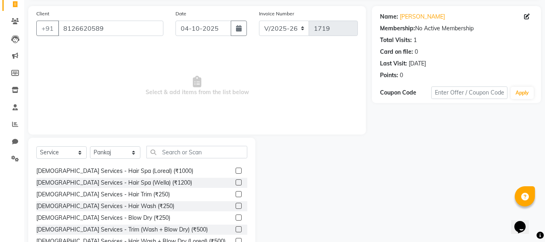
scroll to position [108, 0]
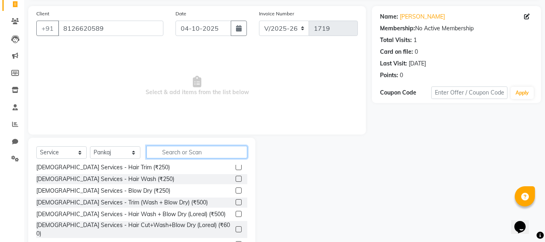
click at [202, 149] on input "text" at bounding box center [197, 152] width 101 height 13
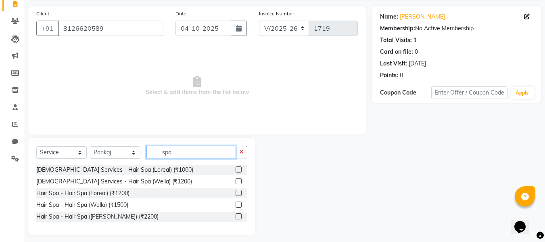
type input "spa"
click at [237, 168] on label at bounding box center [239, 169] width 6 height 6
click at [237, 168] on input "checkbox" at bounding box center [238, 169] width 5 height 5
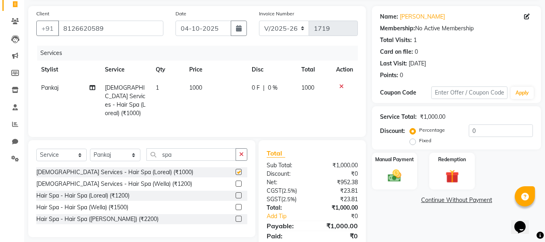
checkbox input "false"
drag, startPoint x: 410, startPoint y: 158, endPoint x: 405, endPoint y: 171, distance: 13.4
click at [410, 162] on label "Manual Payment" at bounding box center [395, 159] width 40 height 8
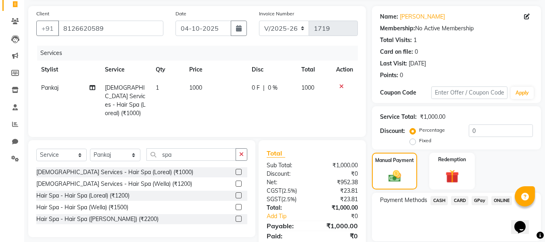
click at [485, 199] on span "GPay" at bounding box center [480, 200] width 17 height 9
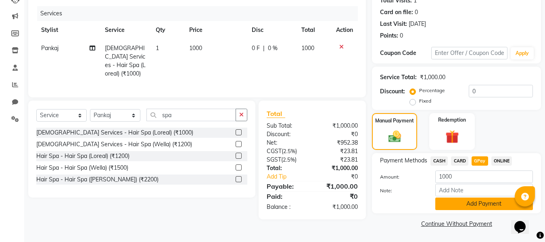
click at [476, 207] on button "Add Payment" at bounding box center [485, 203] width 98 height 13
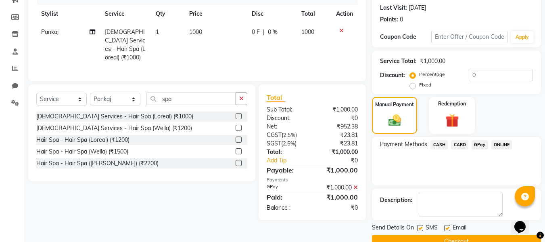
scroll to position [128, 0]
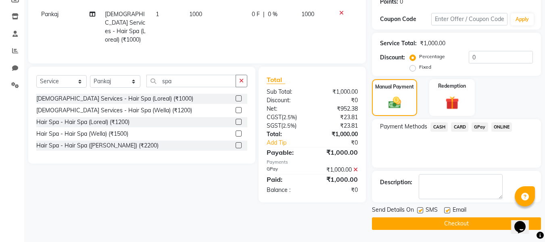
click at [468, 221] on button "Checkout" at bounding box center [456, 223] width 169 height 13
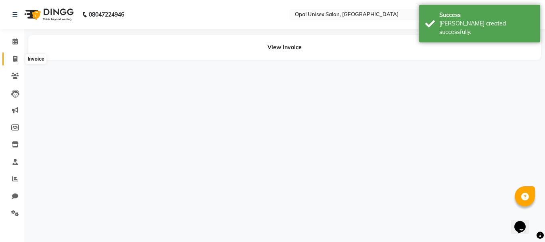
click at [12, 57] on span at bounding box center [15, 58] width 14 height 9
select select "service"
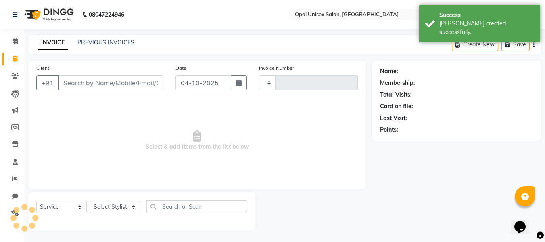
scroll to position [1, 0]
type input "1720"
select select "8653"
